Goal: Task Accomplishment & Management: Complete application form

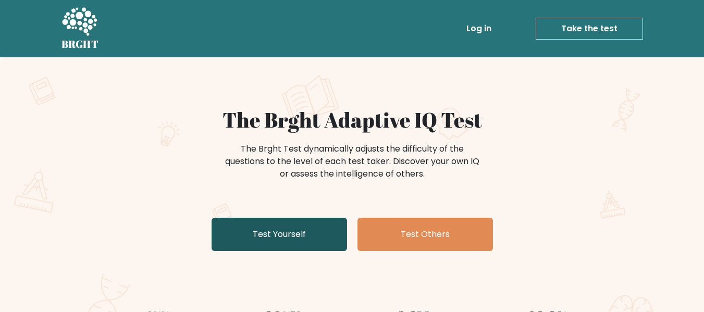
drag, startPoint x: 0, startPoint y: 0, endPoint x: 292, endPoint y: 238, distance: 376.7
click at [292, 238] on link "Test Yourself" at bounding box center [279, 234] width 135 height 33
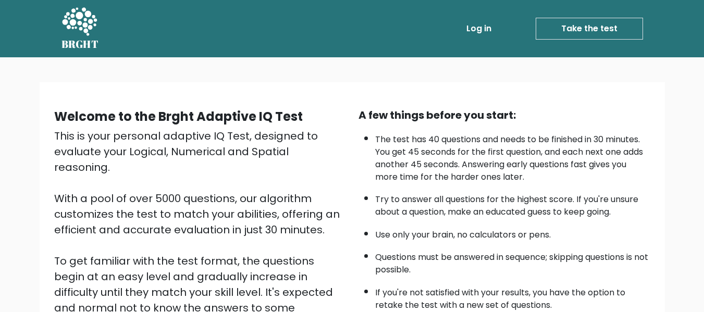
scroll to position [165, 0]
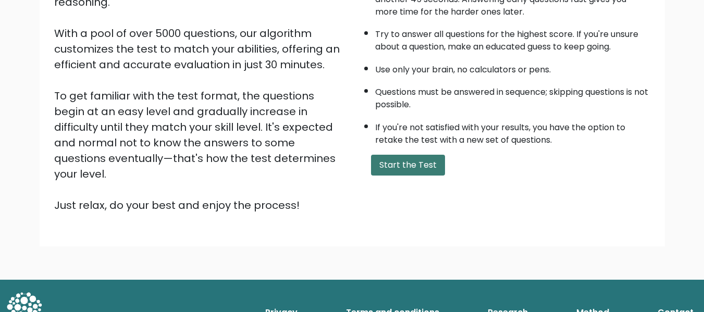
click at [410, 166] on button "Start the Test" at bounding box center [408, 165] width 74 height 21
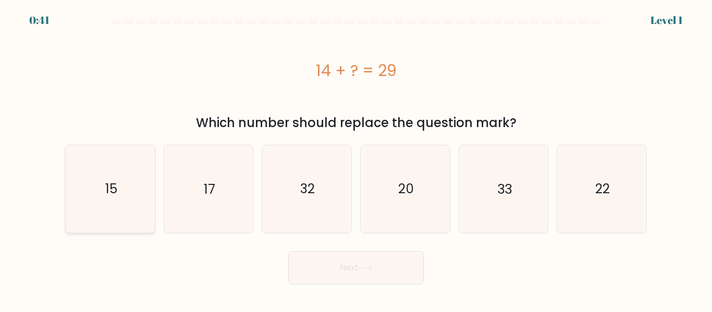
click at [127, 182] on icon "15" at bounding box center [110, 188] width 87 height 87
click at [356, 159] on input "a. 15" at bounding box center [356, 157] width 1 height 3
radio input "true"
click at [330, 264] on button "Next" at bounding box center [355, 267] width 135 height 33
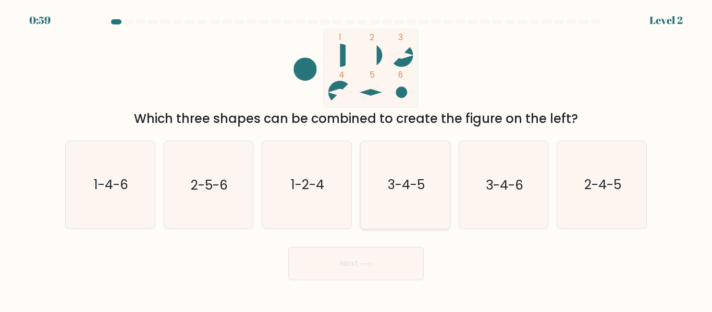
click at [416, 197] on icon "3-4-5" at bounding box center [405, 184] width 87 height 87
click at [356, 159] on input "d. 3-4-5" at bounding box center [356, 157] width 1 height 3
radio input "true"
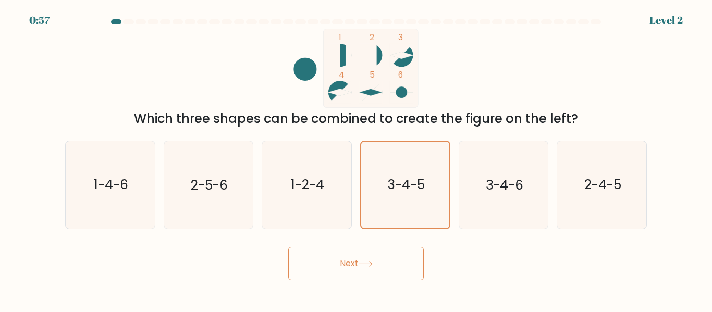
click at [356, 267] on button "Next" at bounding box center [355, 263] width 135 height 33
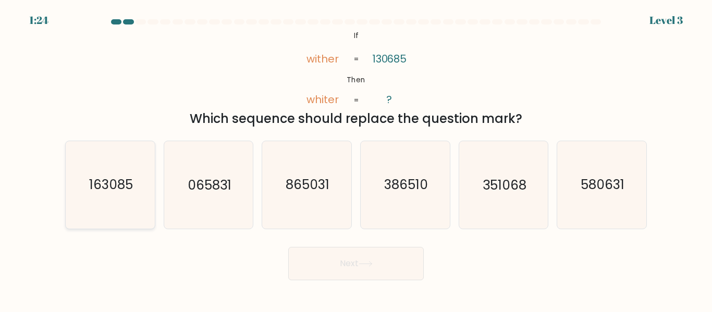
click at [94, 199] on icon "163085" at bounding box center [110, 184] width 87 height 87
click at [356, 159] on input "a. 163085" at bounding box center [356, 157] width 1 height 3
radio input "true"
click at [359, 270] on button "Next" at bounding box center [355, 263] width 135 height 33
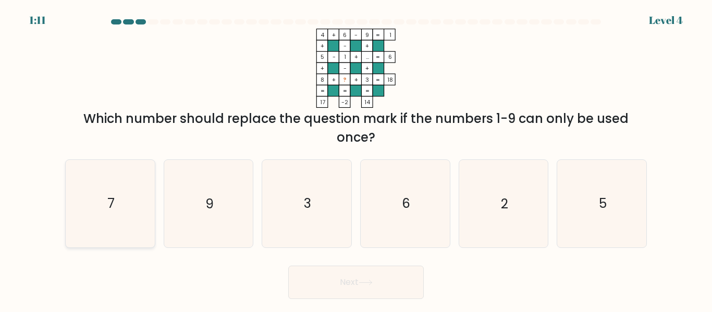
click at [139, 205] on icon "7" at bounding box center [110, 203] width 87 height 87
click at [356, 159] on input "a. 7" at bounding box center [356, 157] width 1 height 3
radio input "true"
click at [364, 285] on icon at bounding box center [366, 283] width 14 height 6
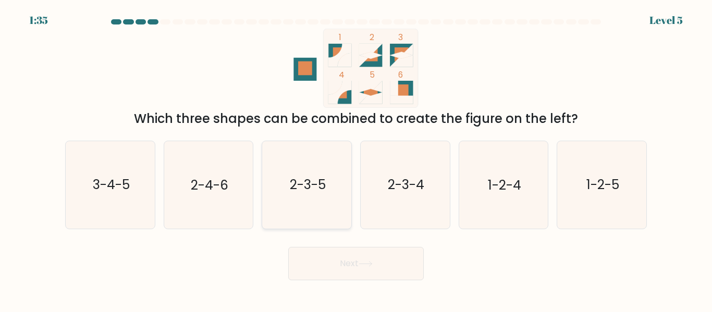
click at [329, 182] on icon "2-3-5" at bounding box center [306, 184] width 87 height 87
click at [356, 159] on input "c. 2-3-5" at bounding box center [356, 157] width 1 height 3
radio input "true"
click at [341, 253] on button "Next" at bounding box center [355, 263] width 135 height 33
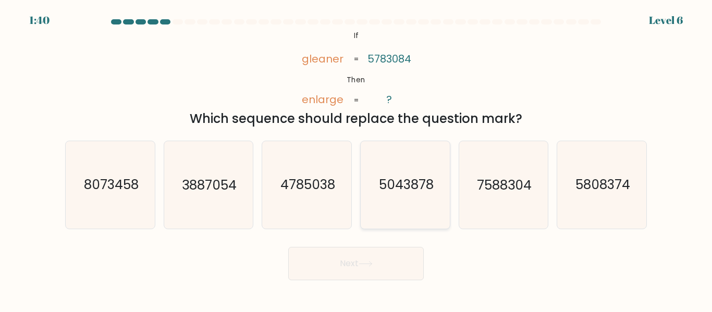
click at [396, 186] on text "5043878" at bounding box center [405, 185] width 55 height 18
click at [356, 159] on input "d. 5043878" at bounding box center [356, 157] width 1 height 3
radio input "true"
click at [109, 190] on text "8073458" at bounding box center [110, 185] width 55 height 18
click at [356, 159] on input "a. 8073458" at bounding box center [356, 157] width 1 height 3
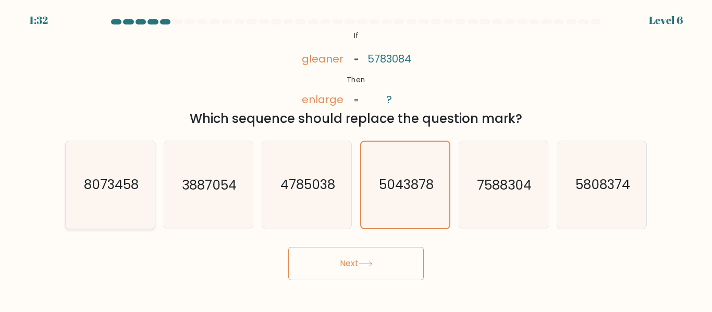
radio input "true"
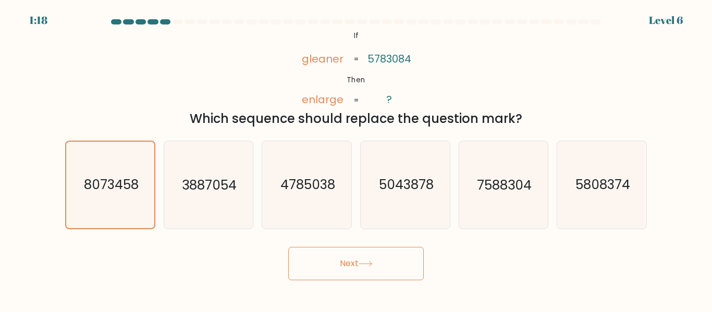
click at [367, 260] on button "Next" at bounding box center [355, 263] width 135 height 33
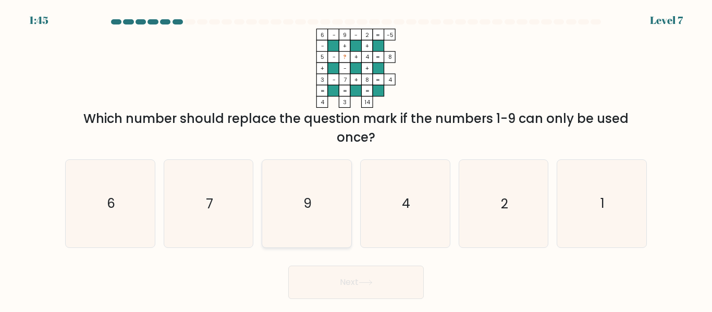
click at [321, 216] on icon "9" at bounding box center [306, 203] width 87 height 87
click at [356, 159] on input "c. 9" at bounding box center [356, 157] width 1 height 3
radio input "true"
click at [367, 276] on button "Next" at bounding box center [355, 282] width 135 height 33
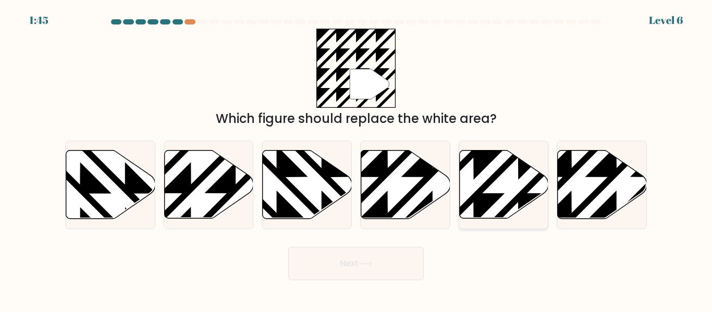
click at [493, 166] on icon at bounding box center [503, 185] width 89 height 68
click at [356, 159] on input "e." at bounding box center [356, 157] width 1 height 3
radio input "true"
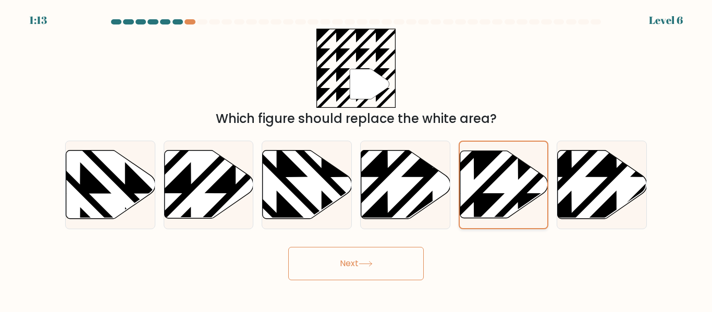
click at [504, 201] on icon at bounding box center [504, 184] width 88 height 67
click at [356, 159] on input "e." at bounding box center [356, 157] width 1 height 3
click at [319, 268] on button "Next" at bounding box center [355, 263] width 135 height 33
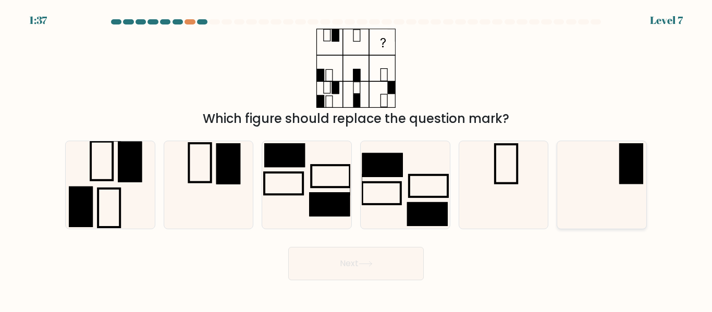
click at [589, 184] on icon at bounding box center [601, 184] width 87 height 87
click at [356, 159] on input "f." at bounding box center [356, 157] width 1 height 3
radio input "true"
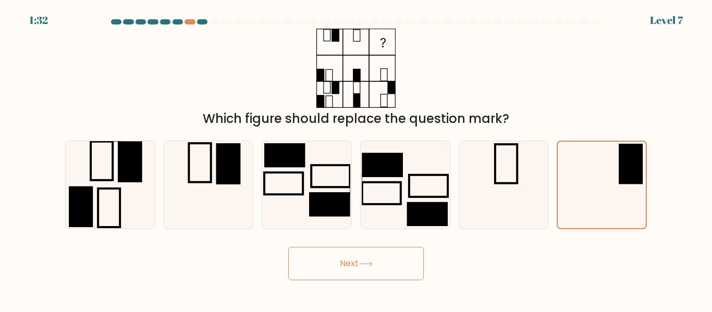
click at [362, 266] on icon at bounding box center [366, 264] width 14 height 6
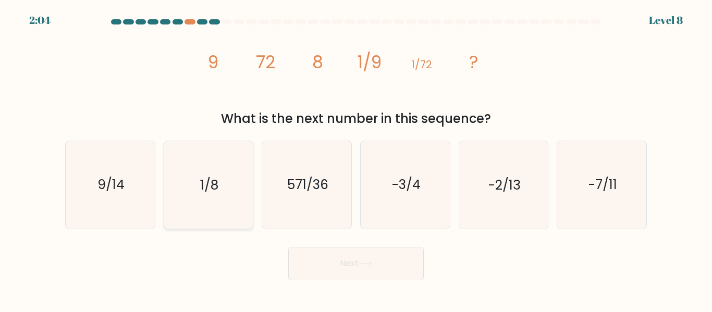
click at [218, 145] on icon "1/8" at bounding box center [208, 184] width 87 height 87
click at [356, 156] on input "b. 1/8" at bounding box center [356, 157] width 1 height 3
radio input "true"
click at [348, 261] on button "Next" at bounding box center [355, 263] width 135 height 33
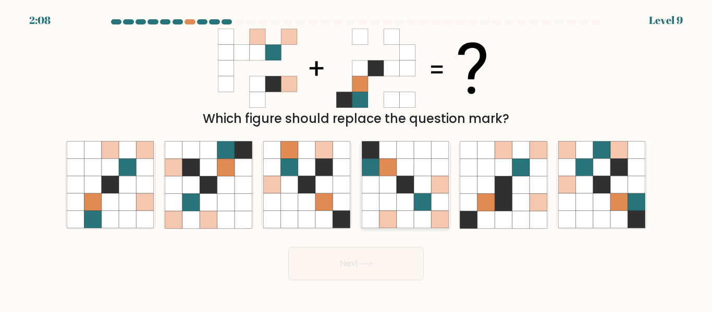
click at [419, 186] on icon at bounding box center [422, 184] width 17 height 17
click at [356, 159] on input "d." at bounding box center [356, 157] width 1 height 3
radio input "true"
click at [369, 262] on icon at bounding box center [366, 264] width 14 height 6
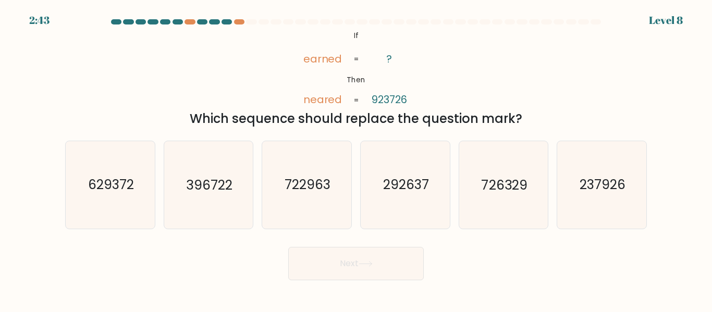
click at [378, 102] on tspan "923726" at bounding box center [389, 100] width 35 height 15
click at [597, 194] on text "237926" at bounding box center [602, 185] width 46 height 18
click at [356, 159] on input "f. 237926" at bounding box center [356, 157] width 1 height 3
radio input "true"
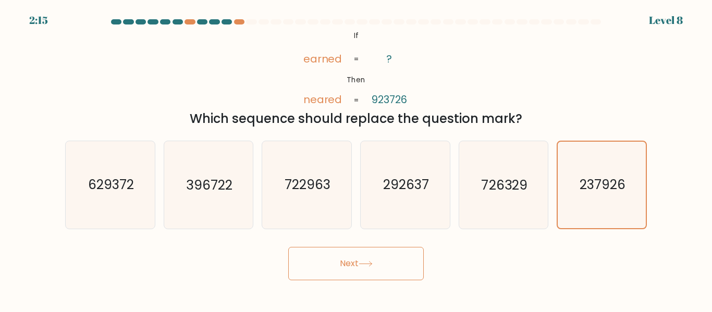
click at [357, 267] on button "Next" at bounding box center [355, 263] width 135 height 33
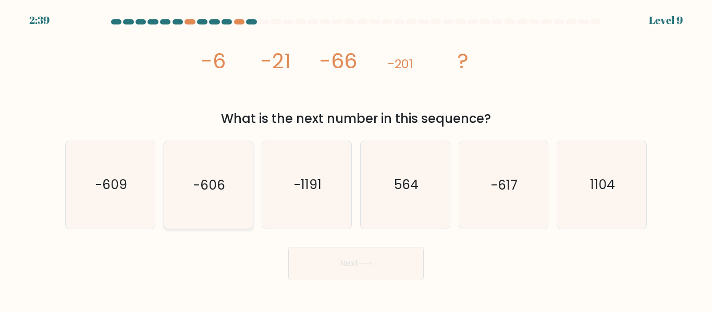
click at [224, 169] on icon "-606" at bounding box center [208, 184] width 87 height 87
click at [356, 159] on input "b. -606" at bounding box center [356, 157] width 1 height 3
radio input "true"
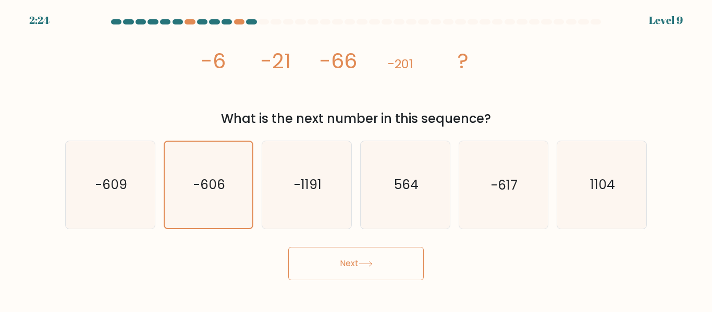
click at [363, 262] on icon at bounding box center [366, 264] width 14 height 6
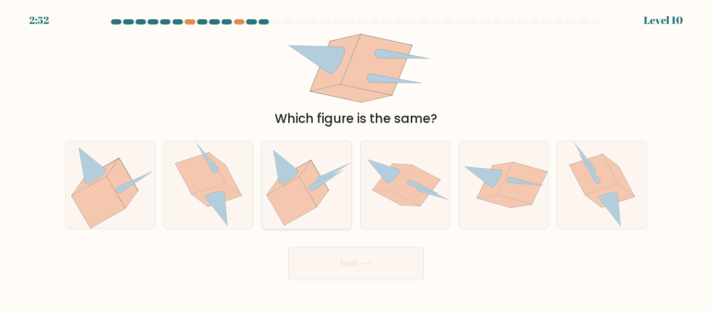
click at [316, 185] on icon at bounding box center [327, 180] width 32 height 20
click at [356, 159] on input "c." at bounding box center [356, 157] width 1 height 3
radio input "true"
click at [416, 192] on icon at bounding box center [416, 185] width 48 height 41
click at [356, 159] on input "d." at bounding box center [356, 157] width 1 height 3
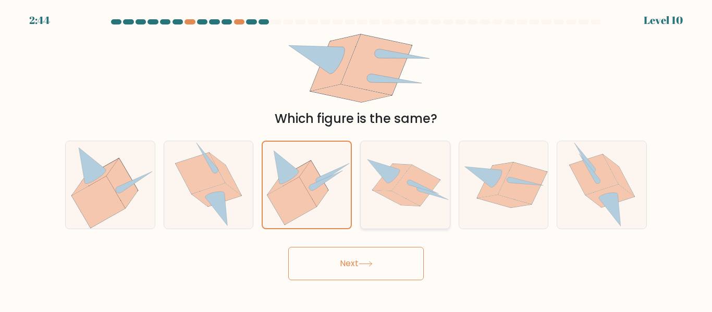
radio input "true"
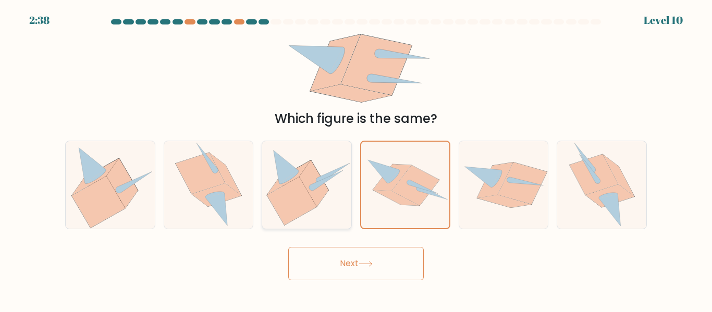
click at [298, 206] on icon at bounding box center [292, 201] width 50 height 48
click at [356, 159] on input "c." at bounding box center [356, 157] width 1 height 3
radio input "true"
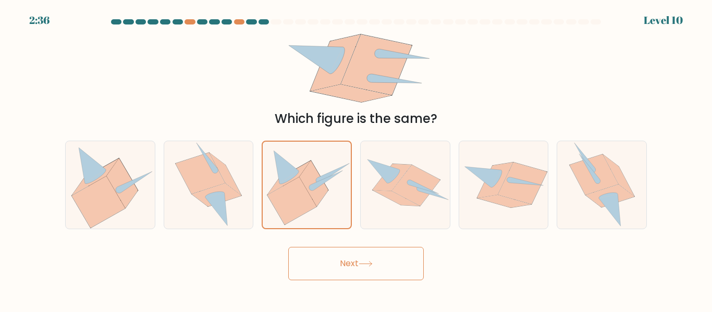
click at [371, 266] on icon at bounding box center [366, 264] width 14 height 6
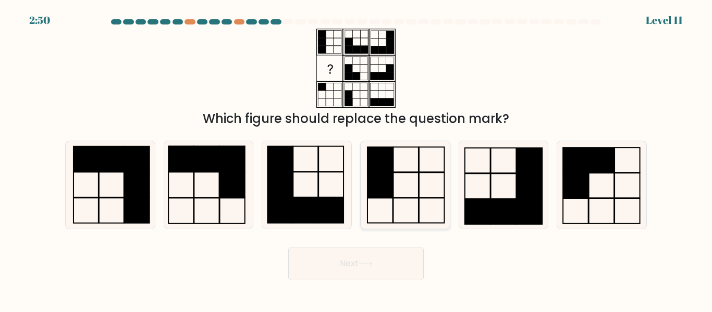
click at [414, 186] on icon at bounding box center [405, 184] width 87 height 87
click at [356, 159] on input "d." at bounding box center [356, 157] width 1 height 3
radio input "true"
click at [368, 263] on icon at bounding box center [366, 264] width 14 height 6
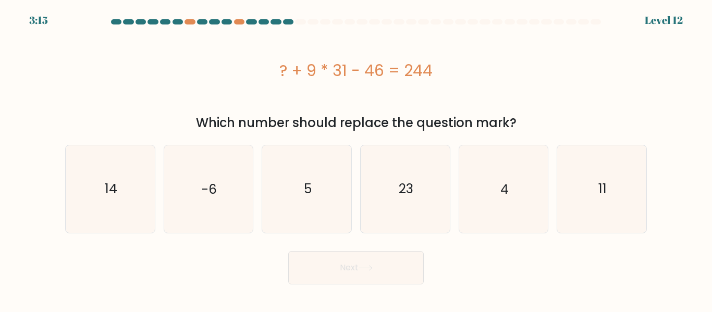
click at [477, 279] on div "Next" at bounding box center [356, 265] width 594 height 39
click at [311, 187] on text "5" at bounding box center [308, 189] width 8 height 18
click at [356, 159] on input "c. 5" at bounding box center [356, 157] width 1 height 3
radio input "true"
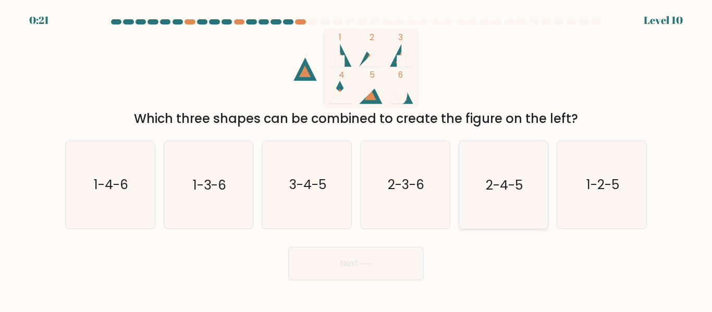
click at [487, 181] on text "2-4-5" at bounding box center [504, 185] width 37 height 18
click at [356, 159] on input "e. 2-4-5" at bounding box center [356, 157] width 1 height 3
radio input "true"
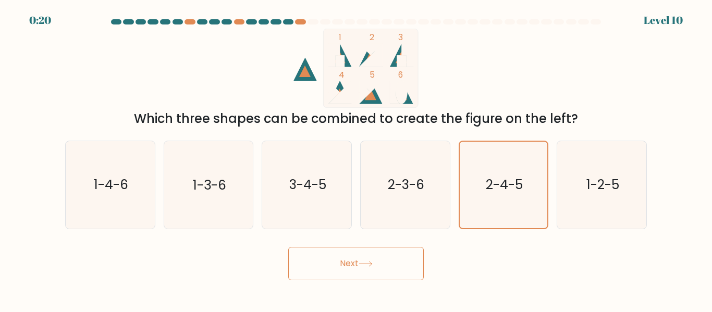
click at [359, 264] on button "Next" at bounding box center [355, 263] width 135 height 33
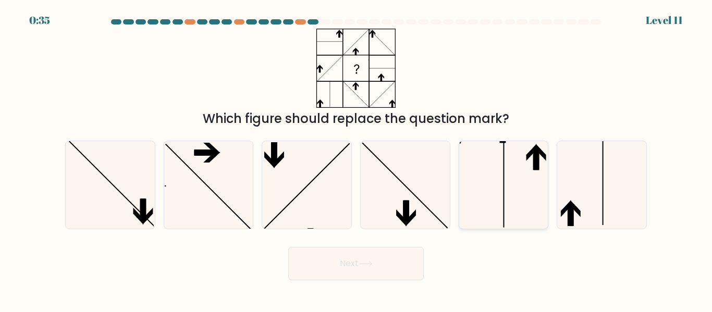
click at [521, 200] on icon at bounding box center [503, 184] width 87 height 87
click at [356, 159] on input "e." at bounding box center [356, 157] width 1 height 3
radio input "true"
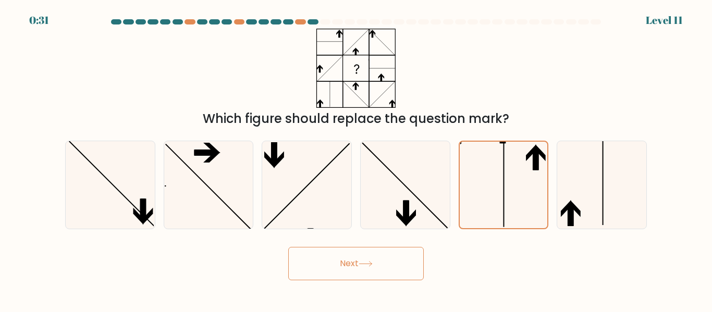
click at [351, 267] on button "Next" at bounding box center [355, 263] width 135 height 33
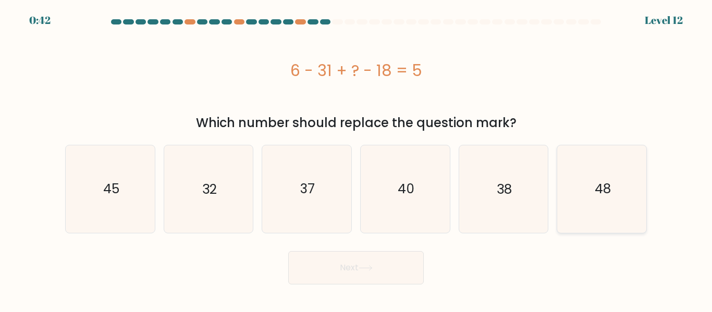
click at [618, 170] on icon "48" at bounding box center [601, 188] width 87 height 87
click at [356, 159] on input "f. 48" at bounding box center [356, 157] width 1 height 3
radio input "true"
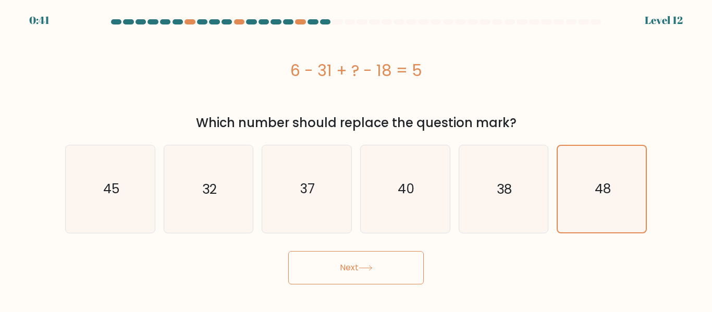
click at [348, 256] on button "Next" at bounding box center [355, 267] width 135 height 33
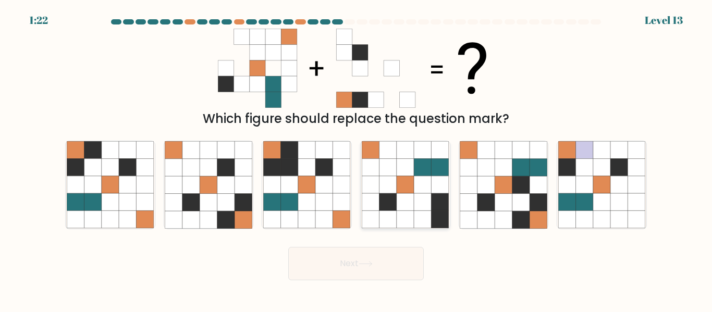
click at [434, 155] on icon at bounding box center [439, 150] width 17 height 17
click at [356, 156] on input "d." at bounding box center [356, 157] width 1 height 3
radio input "true"
click at [342, 264] on button "Next" at bounding box center [355, 263] width 135 height 33
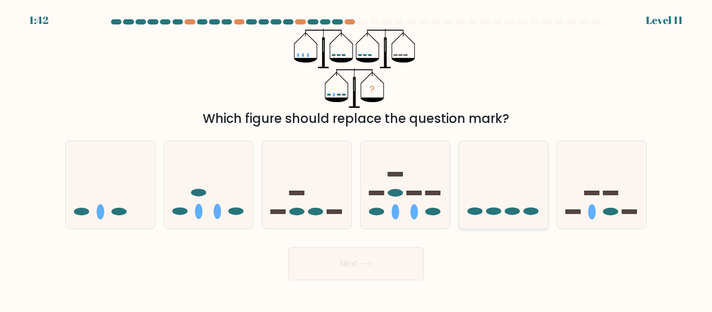
click at [483, 204] on icon at bounding box center [503, 184] width 89 height 73
click at [356, 159] on input "e." at bounding box center [356, 157] width 1 height 3
radio input "true"
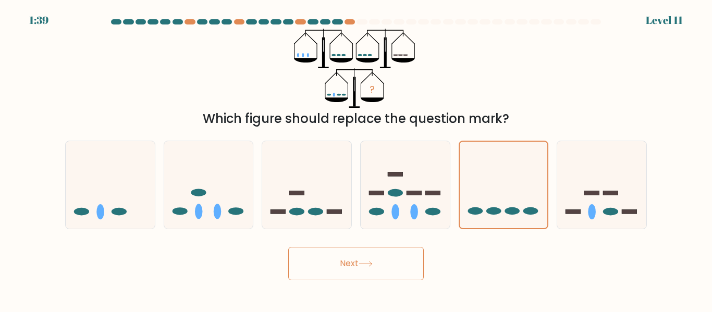
click at [356, 268] on button "Next" at bounding box center [355, 263] width 135 height 33
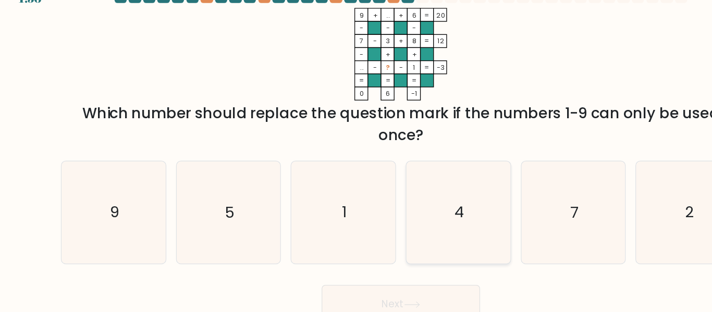
click at [396, 204] on icon "4" at bounding box center [405, 203] width 87 height 87
click at [356, 159] on input "d. 4" at bounding box center [356, 157] width 1 height 3
radio input "true"
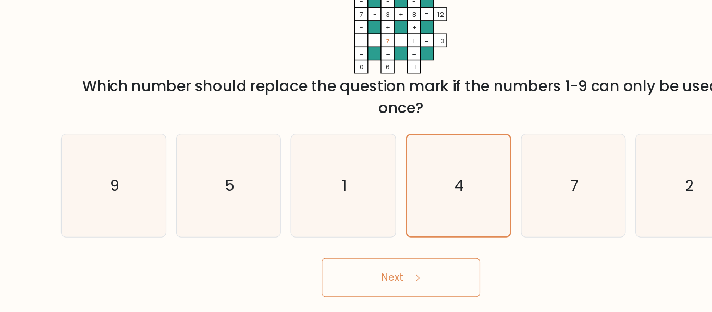
click at [348, 275] on button "Next" at bounding box center [355, 282] width 135 height 33
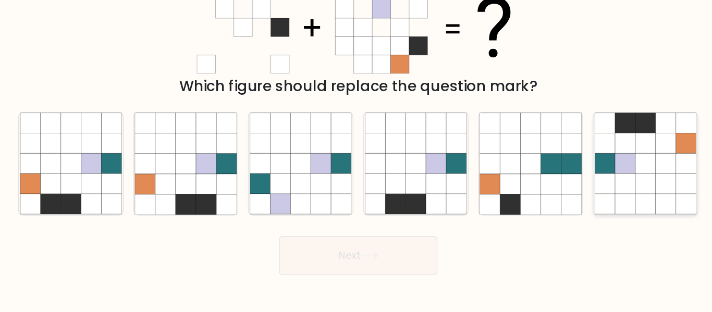
click at [603, 181] on icon at bounding box center [601, 184] width 17 height 17
click at [356, 159] on input "f." at bounding box center [356, 157] width 1 height 3
radio input "true"
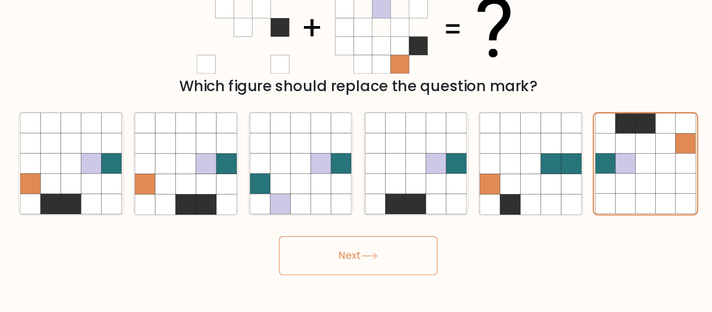
click at [371, 266] on icon at bounding box center [366, 264] width 14 height 6
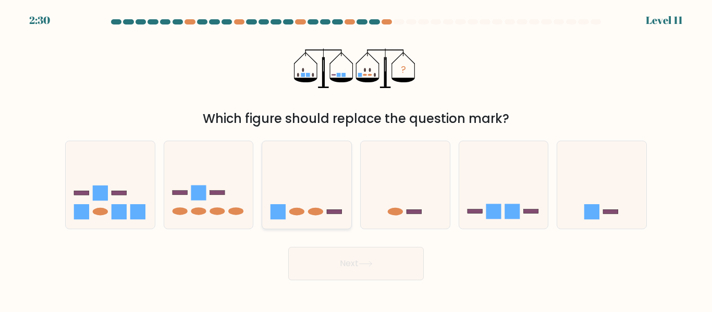
click at [325, 201] on icon at bounding box center [306, 184] width 89 height 73
click at [356, 159] on input "c." at bounding box center [356, 157] width 1 height 3
radio input "true"
click at [354, 256] on button "Next" at bounding box center [355, 263] width 135 height 33
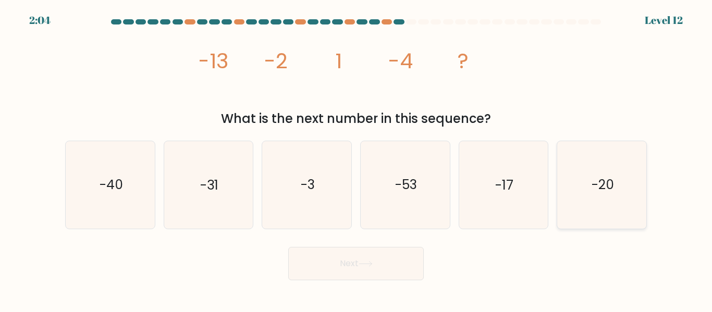
click at [589, 183] on icon "-20" at bounding box center [601, 184] width 87 height 87
click at [356, 159] on input "f. -20" at bounding box center [356, 157] width 1 height 3
radio input "true"
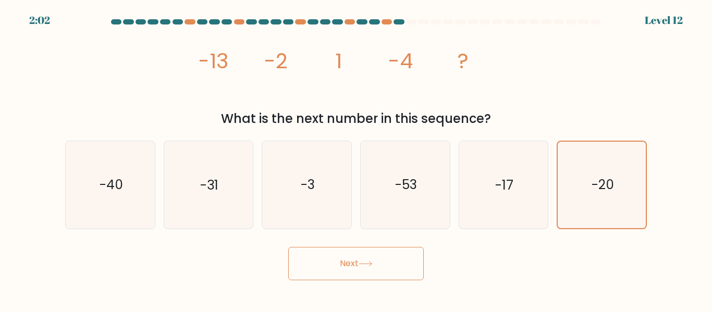
click at [338, 270] on button "Next" at bounding box center [355, 263] width 135 height 33
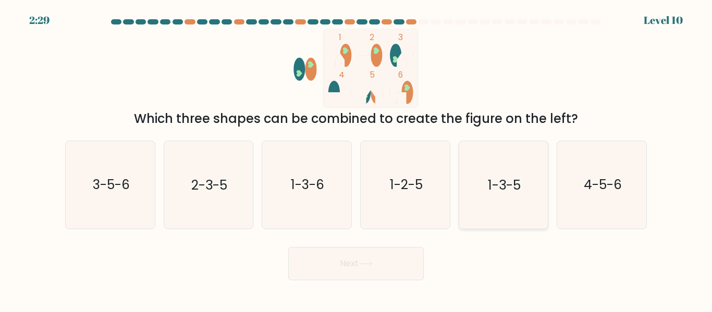
click at [488, 177] on text "1-3-5" at bounding box center [504, 185] width 33 height 18
click at [356, 159] on input "e. 1-3-5" at bounding box center [356, 157] width 1 height 3
radio input "true"
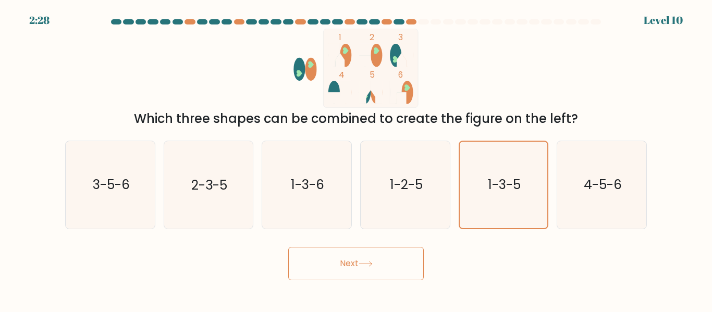
click at [364, 263] on icon at bounding box center [366, 264] width 14 height 6
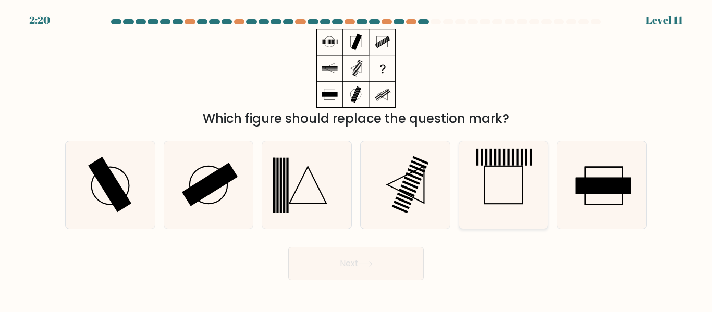
click at [493, 184] on icon at bounding box center [503, 184] width 87 height 87
click at [356, 159] on input "e." at bounding box center [356, 157] width 1 height 3
radio input "true"
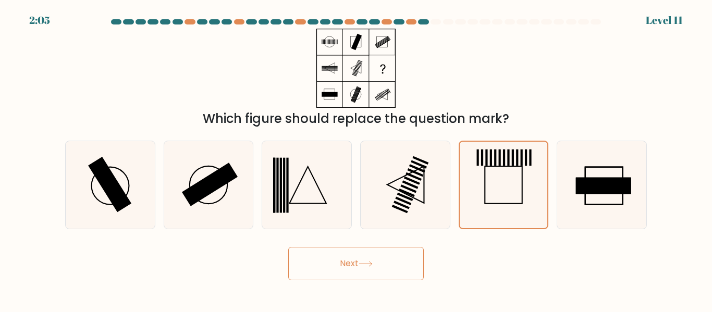
click at [337, 274] on button "Next" at bounding box center [355, 263] width 135 height 33
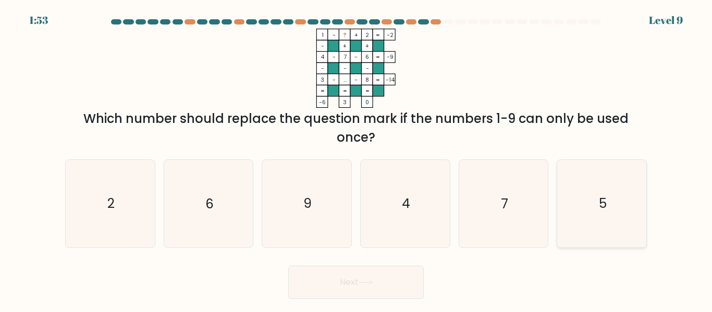
click at [595, 205] on icon "5" at bounding box center [601, 203] width 87 height 87
click at [356, 159] on input "f. 5" at bounding box center [356, 157] width 1 height 3
radio input "true"
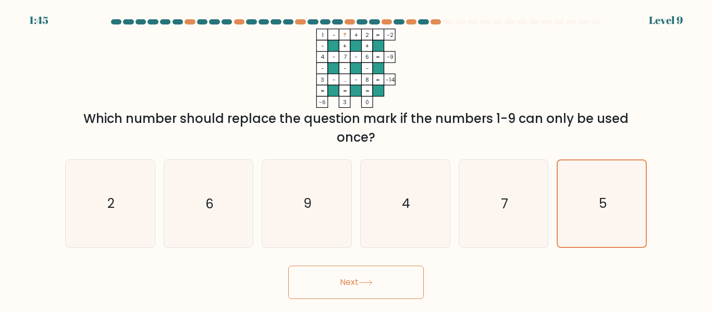
click at [325, 295] on button "Next" at bounding box center [355, 282] width 135 height 33
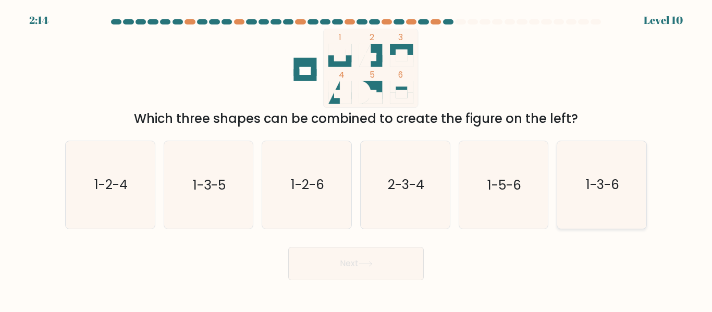
click at [592, 185] on text "1-3-6" at bounding box center [602, 185] width 33 height 18
click at [356, 159] on input "f. 1-3-6" at bounding box center [356, 157] width 1 height 3
radio input "true"
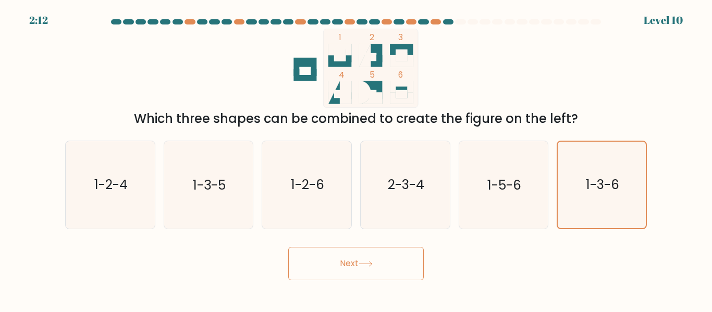
click at [354, 249] on button "Next" at bounding box center [355, 263] width 135 height 33
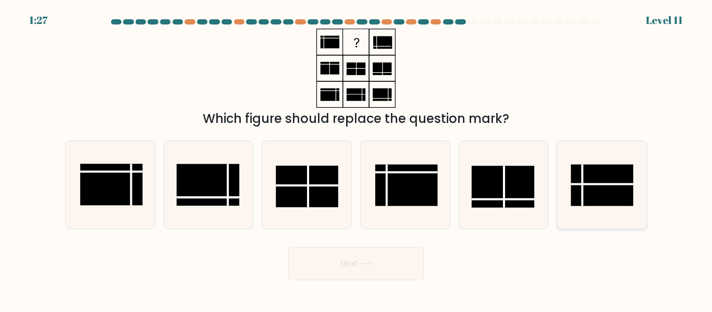
click at [592, 180] on rect at bounding box center [602, 186] width 63 height 42
click at [356, 159] on input "f." at bounding box center [356, 157] width 1 height 3
radio input "true"
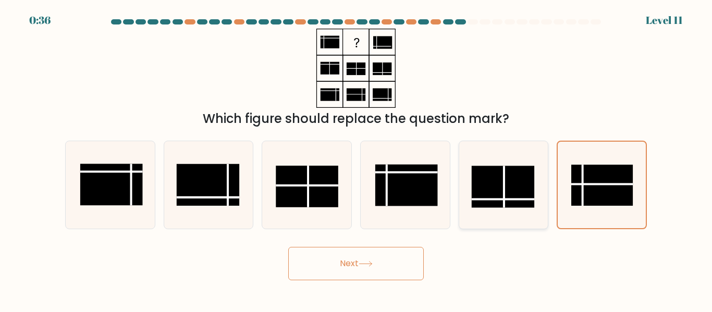
click at [483, 198] on rect at bounding box center [503, 187] width 63 height 42
click at [356, 159] on input "e." at bounding box center [356, 157] width 1 height 3
radio input "true"
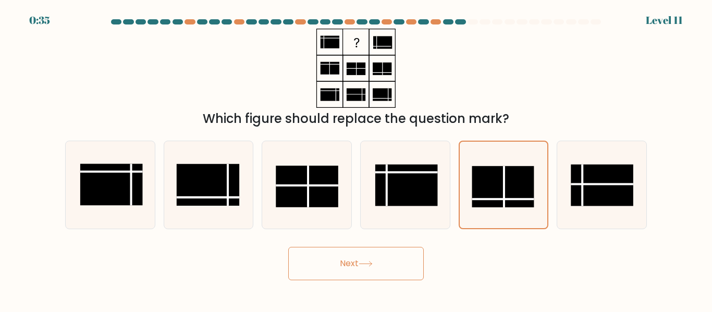
click at [384, 271] on button "Next" at bounding box center [355, 263] width 135 height 33
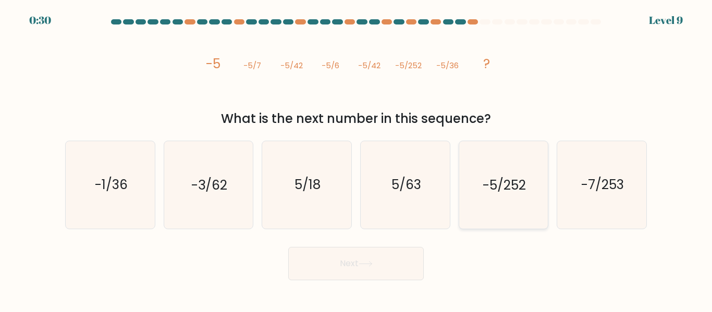
click at [520, 176] on text "-5/252" at bounding box center [504, 185] width 43 height 18
click at [356, 159] on input "e. -5/252" at bounding box center [356, 157] width 1 height 3
radio input "true"
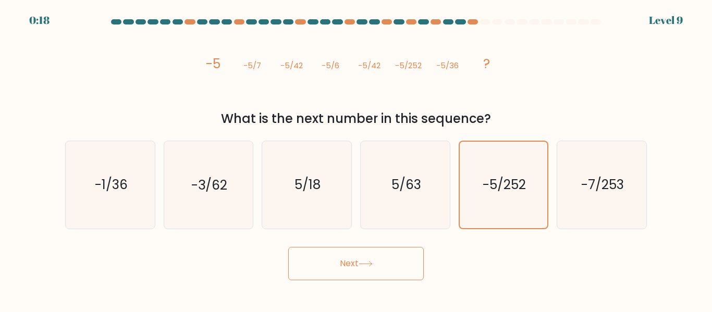
click at [370, 262] on icon at bounding box center [366, 264] width 14 height 6
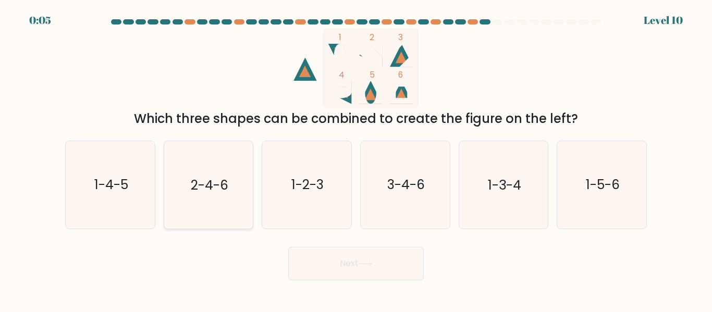
click at [219, 196] on icon "2-4-6" at bounding box center [208, 184] width 87 height 87
click at [356, 159] on input "b. 2-4-6" at bounding box center [356, 157] width 1 height 3
radio input "true"
click at [356, 255] on button "Next" at bounding box center [355, 263] width 135 height 33
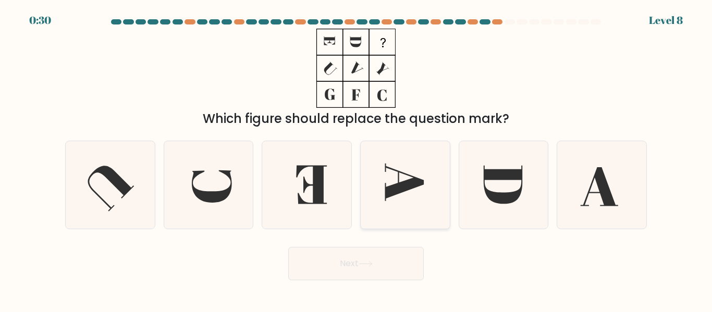
click at [412, 178] on icon at bounding box center [405, 184] width 87 height 87
click at [356, 159] on input "d." at bounding box center [356, 157] width 1 height 3
radio input "true"
click at [348, 266] on button "Next" at bounding box center [355, 263] width 135 height 33
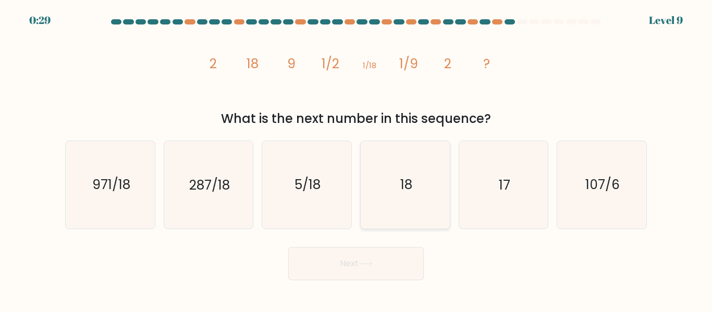
click at [391, 183] on icon "18" at bounding box center [405, 184] width 87 height 87
click at [356, 159] on input "d. 18" at bounding box center [356, 157] width 1 height 3
radio input "true"
click at [354, 261] on button "Next" at bounding box center [355, 263] width 135 height 33
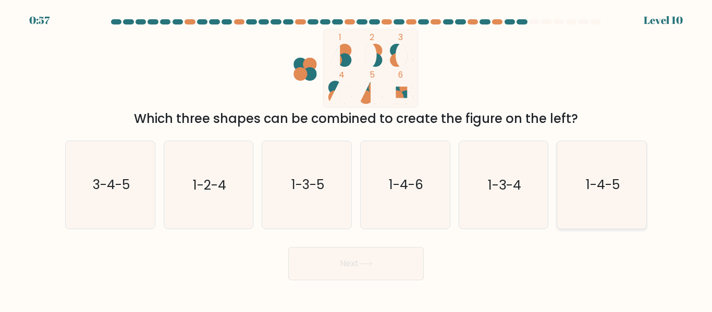
click at [597, 183] on text "1-4-5" at bounding box center [603, 185] width 34 height 18
click at [356, 159] on input "f. 1-4-5" at bounding box center [356, 157] width 1 height 3
radio input "true"
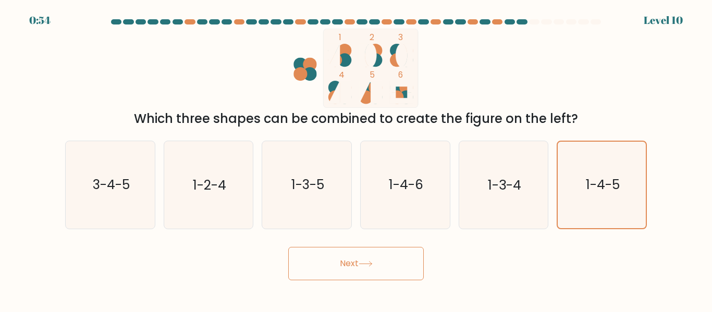
click at [365, 266] on icon at bounding box center [366, 264] width 14 height 6
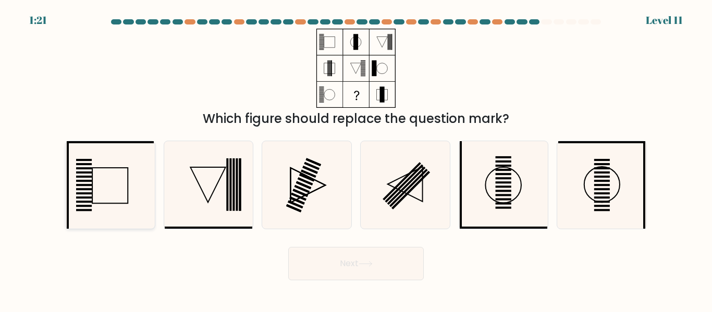
click at [115, 189] on icon at bounding box center [110, 184] width 87 height 87
click at [356, 159] on input "a." at bounding box center [356, 157] width 1 height 3
radio input "true"
click at [377, 266] on button "Next" at bounding box center [355, 263] width 135 height 33
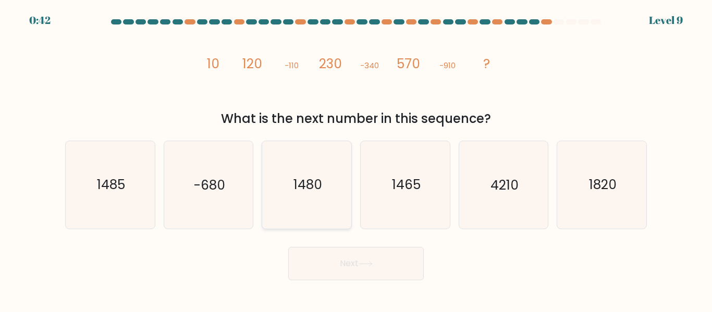
click at [325, 199] on icon "1480" at bounding box center [306, 184] width 87 height 87
click at [356, 159] on input "c. 1480" at bounding box center [356, 157] width 1 height 3
radio input "true"
click at [355, 258] on button "Next" at bounding box center [355, 263] width 135 height 33
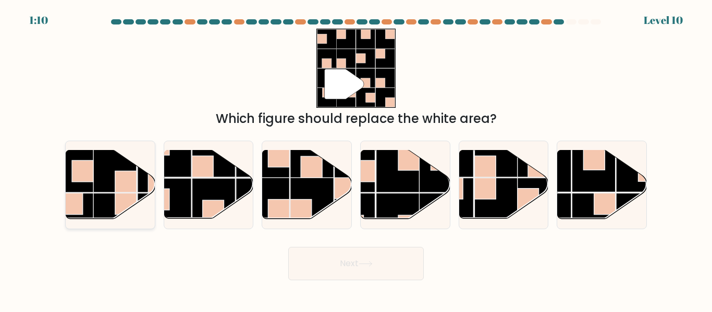
click at [109, 193] on rect at bounding box center [114, 214] width 43 height 43
click at [356, 159] on input "a." at bounding box center [356, 157] width 1 height 3
radio input "true"
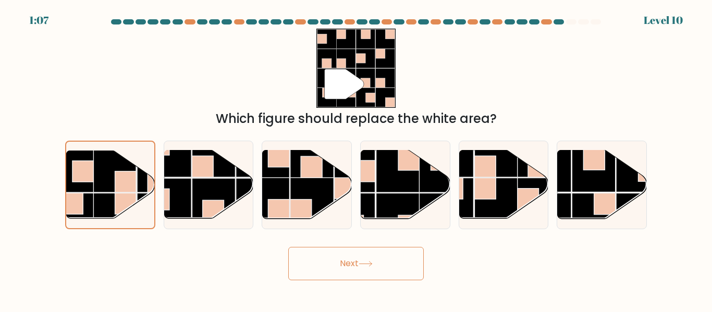
click at [349, 259] on button "Next" at bounding box center [355, 263] width 135 height 33
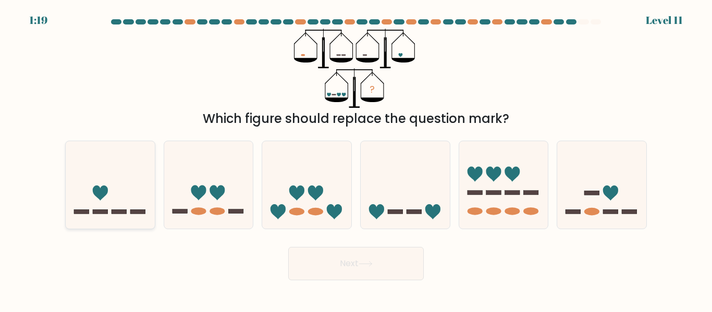
click at [108, 197] on icon at bounding box center [110, 184] width 89 height 73
click at [356, 159] on input "a." at bounding box center [356, 157] width 1 height 3
radio input "true"
click at [364, 264] on icon at bounding box center [366, 264] width 14 height 6
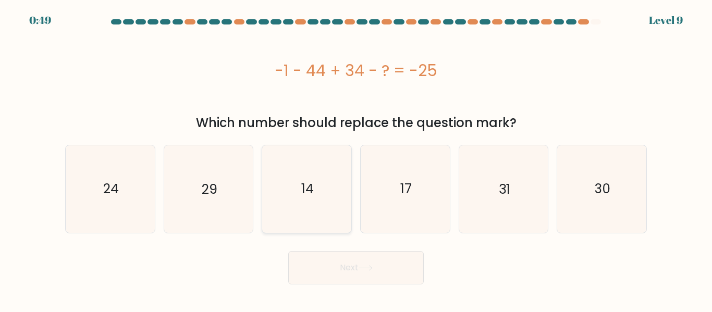
click at [298, 209] on icon "14" at bounding box center [306, 188] width 87 height 87
click at [356, 159] on input "c. 14" at bounding box center [356, 157] width 1 height 3
radio input "true"
click at [365, 269] on icon at bounding box center [366, 268] width 14 height 6
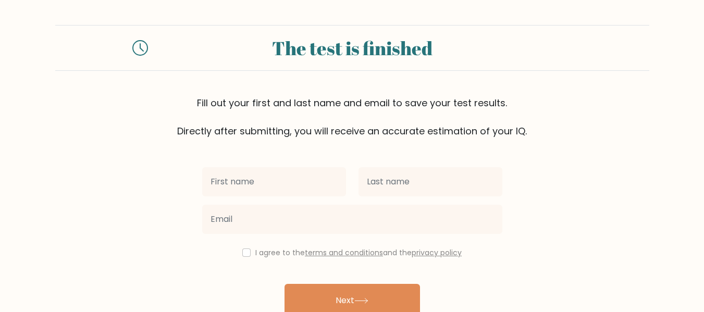
type input "Shera"
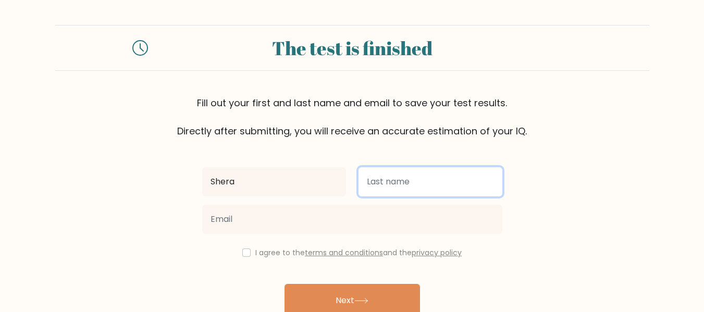
click at [376, 191] on input "text" at bounding box center [431, 181] width 144 height 29
type input "Dalapo"
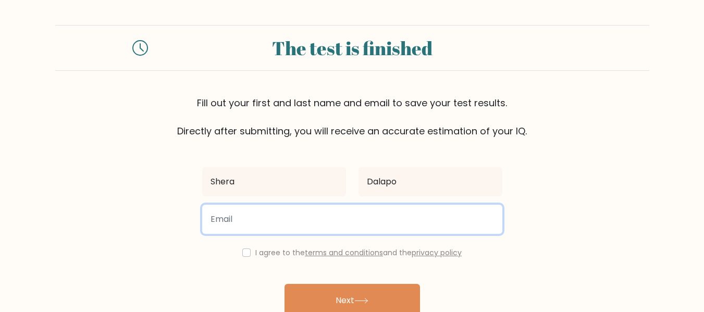
click at [255, 218] on input "email" at bounding box center [352, 219] width 300 height 29
type input "sheradalapo@gmail.com"
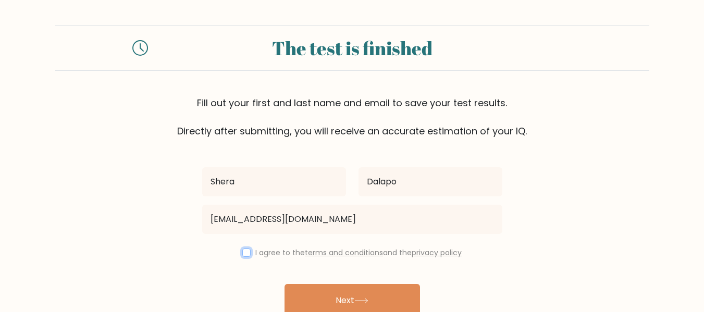
click at [244, 251] on input "checkbox" at bounding box center [246, 253] width 8 height 8
checkbox input "true"
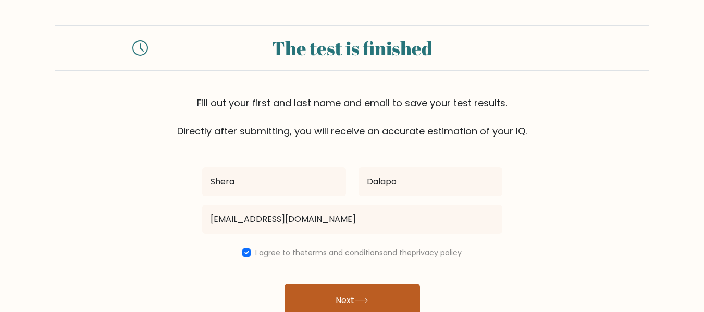
click at [344, 294] on button "Next" at bounding box center [352, 300] width 135 height 33
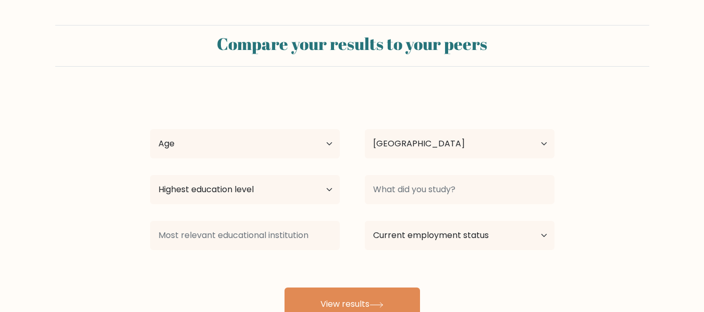
select select "PH"
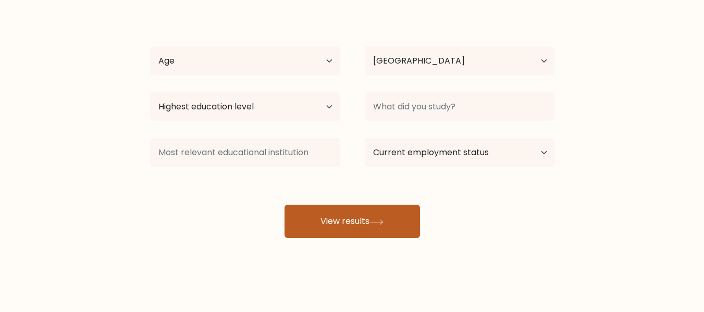
click at [362, 224] on button "View results" at bounding box center [352, 221] width 135 height 33
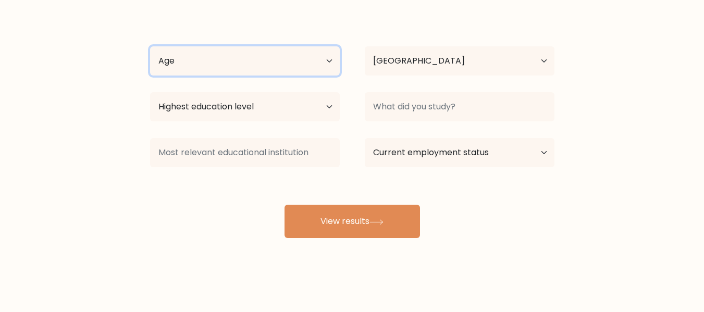
click at [261, 61] on select "Age Under [DEMOGRAPHIC_DATA] [DEMOGRAPHIC_DATA] [DEMOGRAPHIC_DATA] [DEMOGRAPHIC…" at bounding box center [245, 60] width 190 height 29
select select "25_34"
click at [150, 46] on select "Age Under [DEMOGRAPHIC_DATA] [DEMOGRAPHIC_DATA] [DEMOGRAPHIC_DATA] [DEMOGRAPHIC…" at bounding box center [245, 60] width 190 height 29
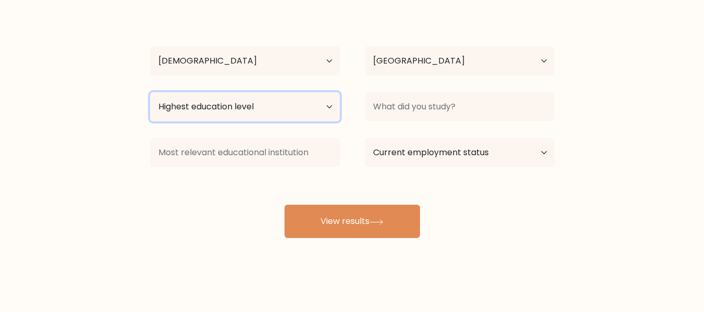
click at [271, 117] on select "Highest education level No schooling Primary Lower Secondary Upper Secondary Oc…" at bounding box center [245, 106] width 190 height 29
select select "masters_degree"
click at [150, 92] on select "Highest education level No schooling Primary Lower Secondary Upper Secondary Oc…" at bounding box center [245, 106] width 190 height 29
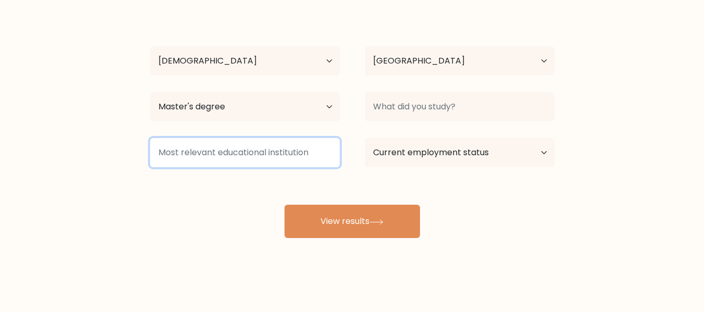
click at [264, 149] on input at bounding box center [245, 152] width 190 height 29
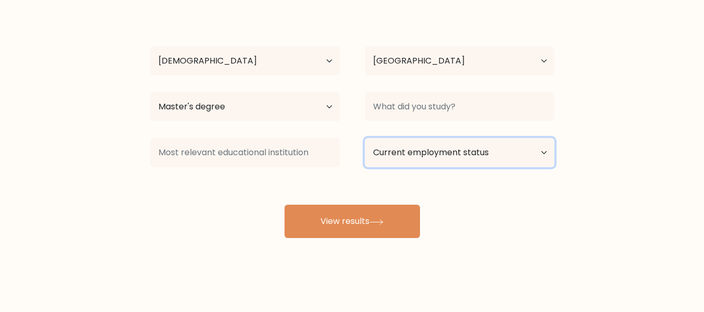
click at [439, 149] on select "Current employment status Employed Student Retired Other / prefer not to answer" at bounding box center [460, 152] width 190 height 29
select select "employed"
click at [365, 138] on select "Current employment status Employed Student Retired Other / prefer not to answer" at bounding box center [460, 152] width 190 height 29
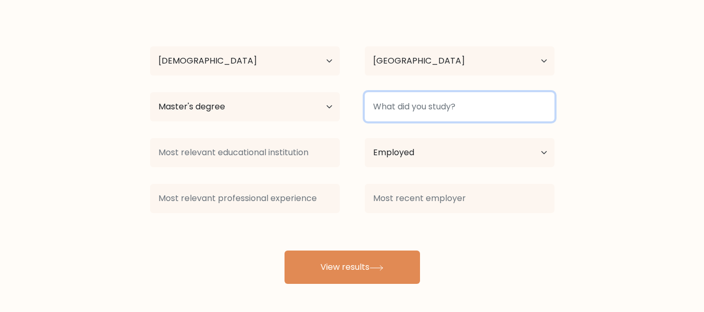
click at [426, 113] on input at bounding box center [460, 106] width 190 height 29
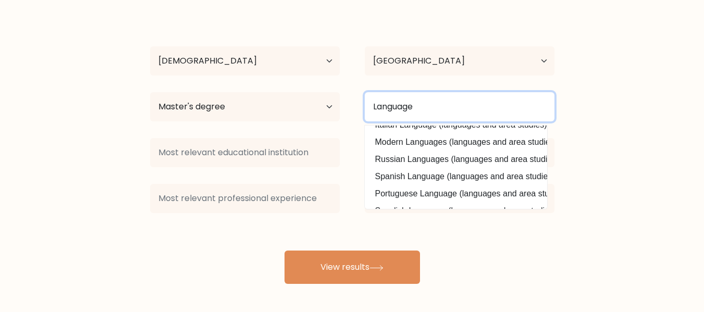
scroll to position [22, 0]
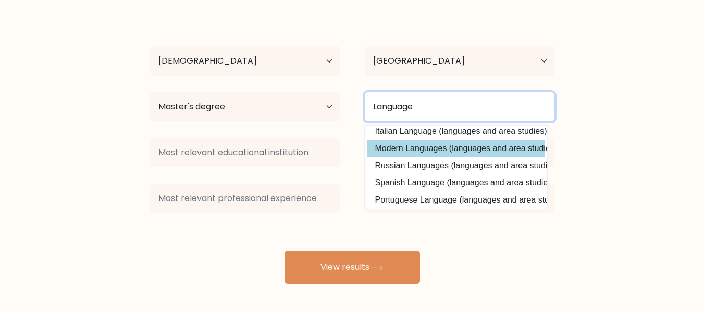
type input "Language"
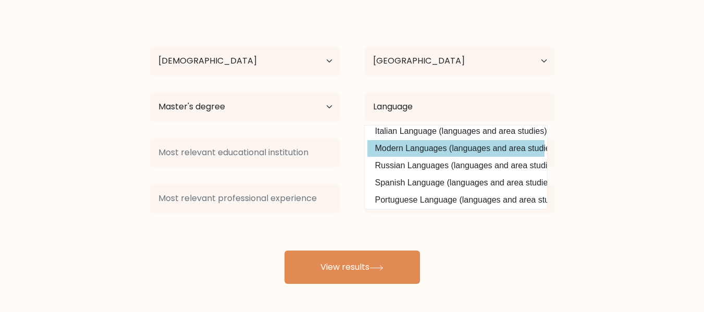
click at [467, 145] on div "[PERSON_NAME] Age Under [DEMOGRAPHIC_DATA] [DEMOGRAPHIC_DATA] [DEMOGRAPHIC_DATA…" at bounding box center [352, 146] width 417 height 275
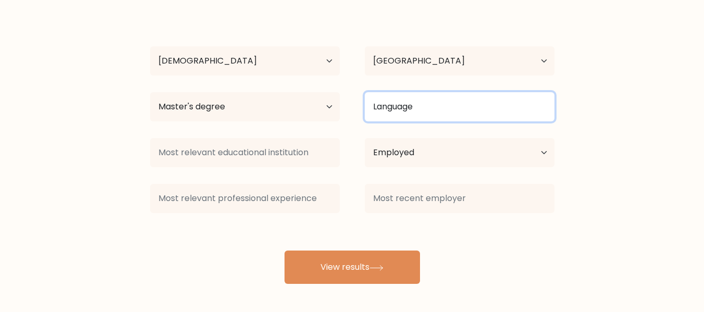
click at [438, 100] on input "Language" at bounding box center [460, 106] width 190 height 29
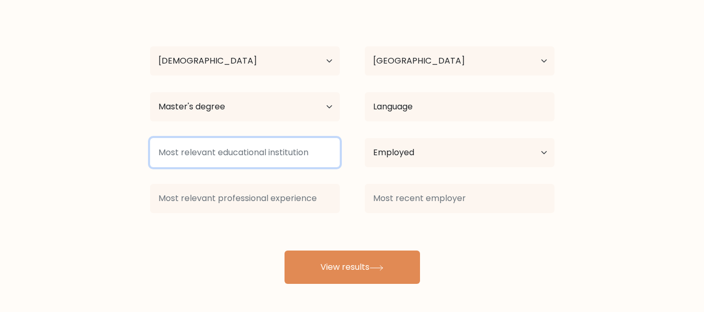
click at [242, 158] on input at bounding box center [245, 152] width 190 height 29
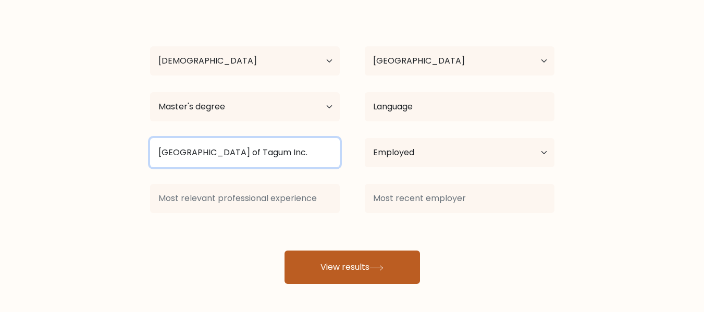
type input "[GEOGRAPHIC_DATA] of Tagum Inc."
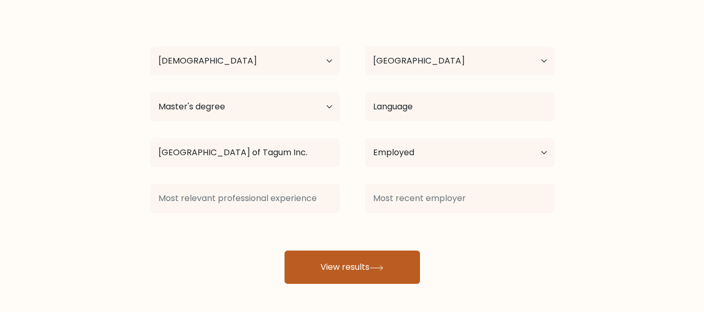
click at [350, 265] on button "View results" at bounding box center [352, 267] width 135 height 33
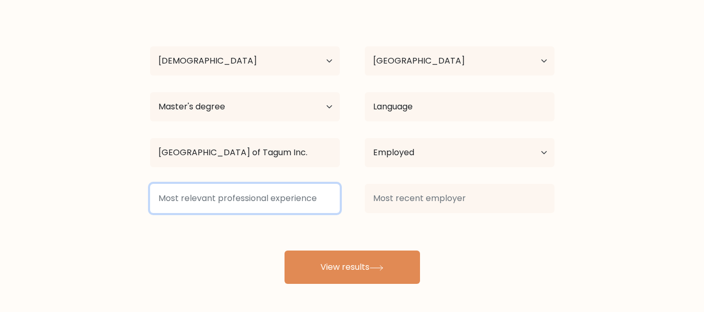
click at [291, 193] on input at bounding box center [245, 198] width 190 height 29
type input "Teaching"
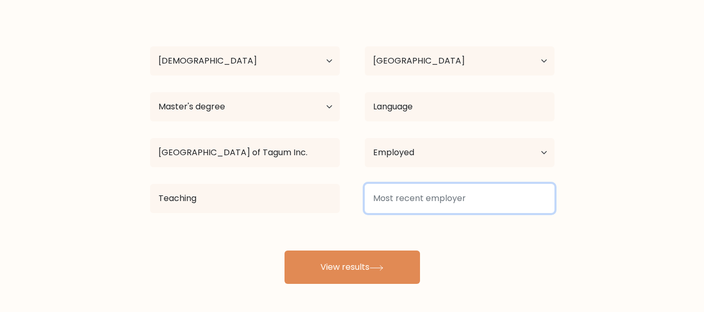
click at [425, 205] on input at bounding box center [460, 198] width 190 height 29
type input "FSUCTI"
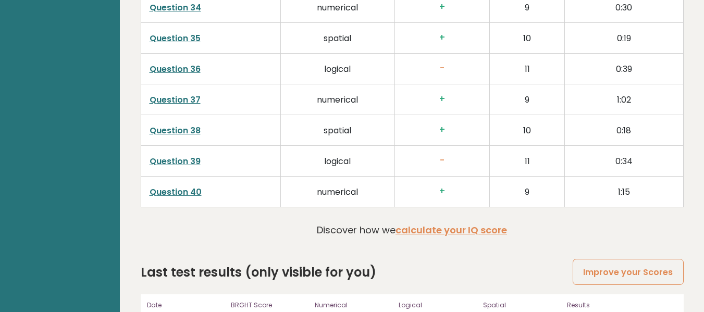
scroll to position [2692, 0]
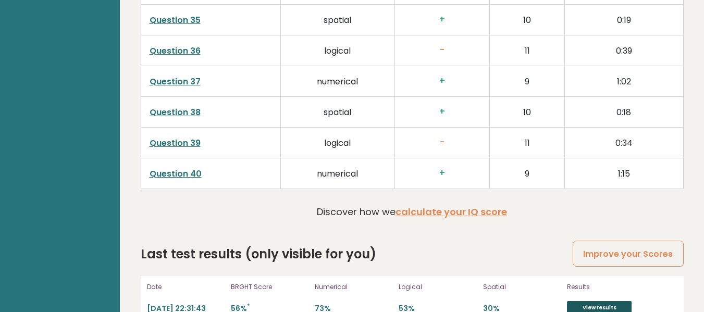
click at [595, 301] on link "View results" at bounding box center [599, 308] width 65 height 14
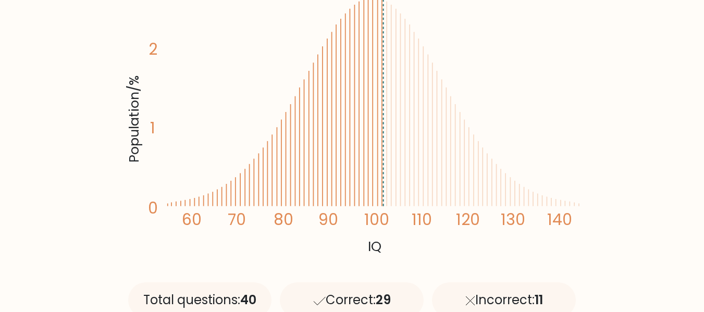
scroll to position [229, 0]
